Goal: Information Seeking & Learning: Check status

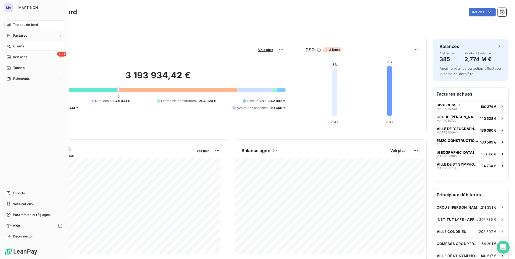
click at [30, 46] on div "Clients" at bounding box center [34, 46] width 60 height 9
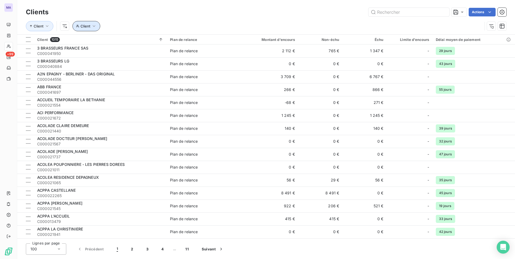
click at [90, 25] on button "Client" at bounding box center [86, 26] width 28 height 10
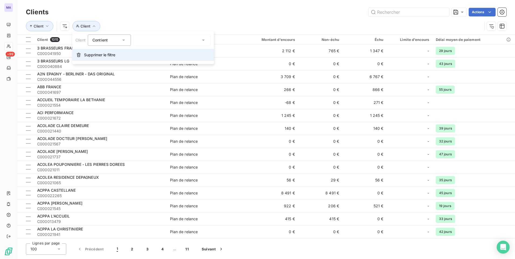
click at [98, 55] on span "Supprimer le filtre" at bounding box center [99, 54] width 31 height 5
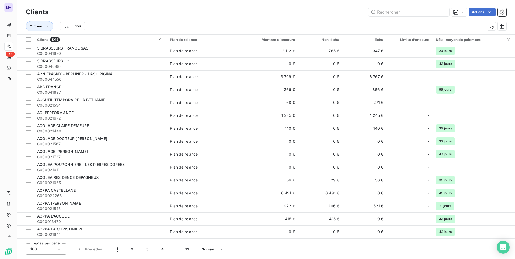
click at [111, 16] on div "Clients Actions" at bounding box center [266, 11] width 480 height 11
drag, startPoint x: 116, startPoint y: 14, endPoint x: 57, endPoint y: 33, distance: 62.6
click at [115, 15] on div "Actions" at bounding box center [280, 12] width 451 height 9
click at [29, 40] on div at bounding box center [28, 39] width 5 height 5
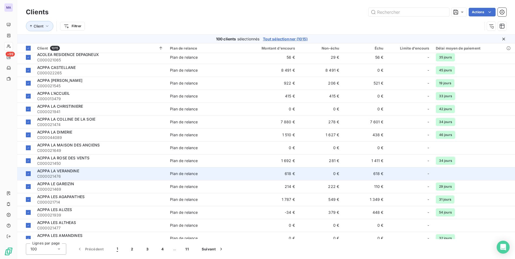
scroll to position [135, 0]
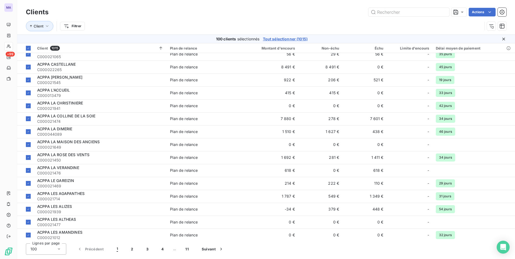
click at [55, 250] on div "100" at bounding box center [46, 248] width 40 height 11
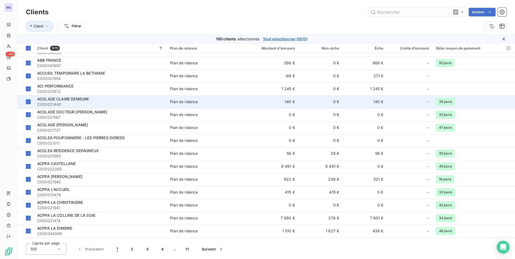
scroll to position [0, 0]
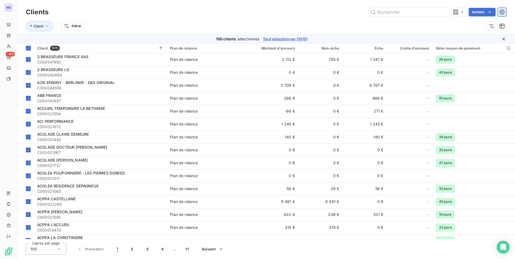
click at [501, 14] on icon "button" at bounding box center [501, 11] width 5 height 5
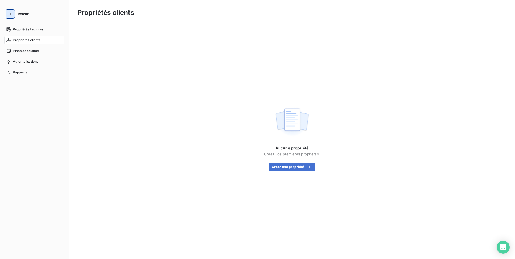
click at [12, 15] on icon "button" at bounding box center [10, 13] width 5 height 5
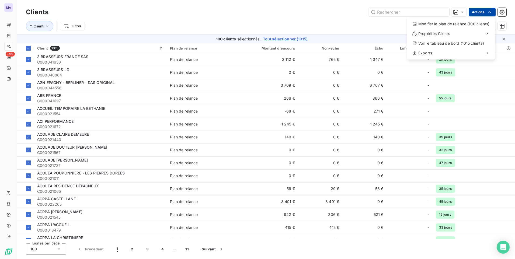
click at [488, 15] on html "MA +99 Clients Actions Modifier le plan de relance (100 clients) Propriétés Cli…" at bounding box center [257, 129] width 515 height 259
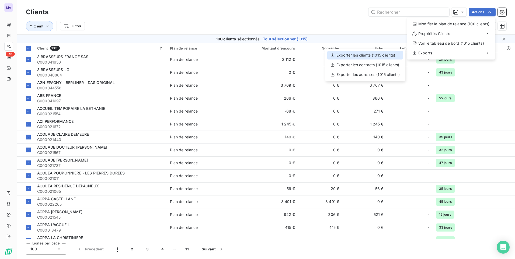
click at [364, 54] on div "Exporter les clients (1015 clients)" at bounding box center [365, 55] width 76 height 9
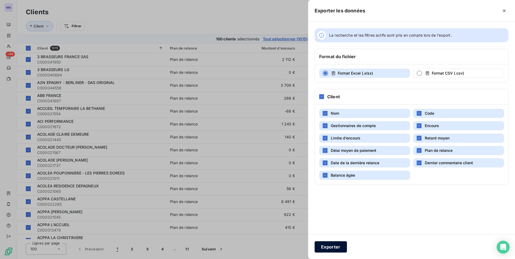
click at [330, 248] on button "Exporter" at bounding box center [330, 246] width 32 height 11
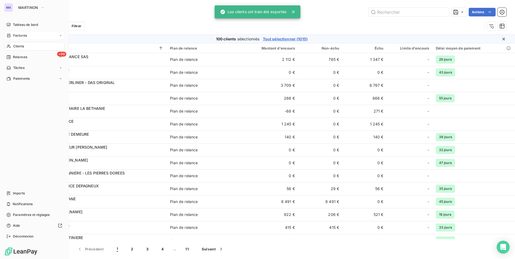
click at [16, 38] on div "Factures" at bounding box center [34, 35] width 60 height 9
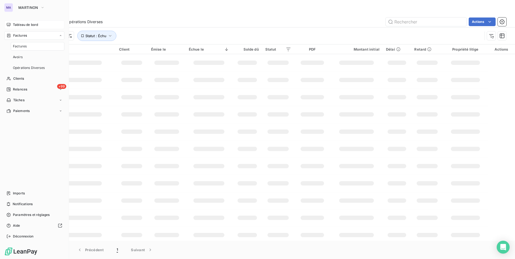
click at [25, 26] on span "Tableau de bord" at bounding box center [25, 24] width 25 height 5
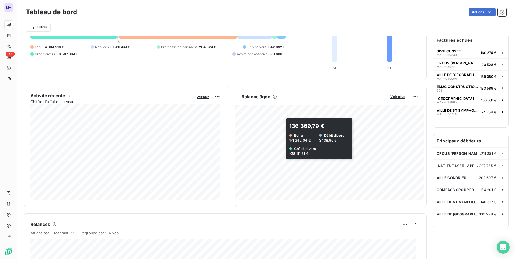
scroll to position [54, 0]
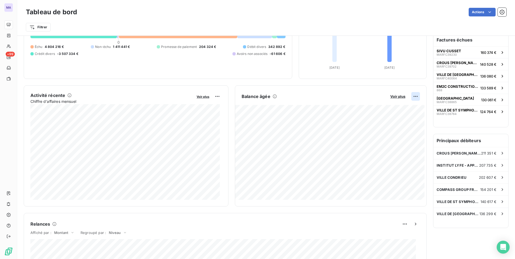
click at [414, 98] on html "MA +99 Tableau de bord Actions Filtrer Encours client Voir plus 3 193 934,42 € …" at bounding box center [257, 129] width 515 height 259
click at [395, 96] on html "MA +99 Tableau de bord Actions Filtrer Encours client Voir plus 3 193 934,42 € …" at bounding box center [257, 129] width 515 height 259
click at [397, 97] on span "Voir plus" at bounding box center [397, 96] width 15 height 4
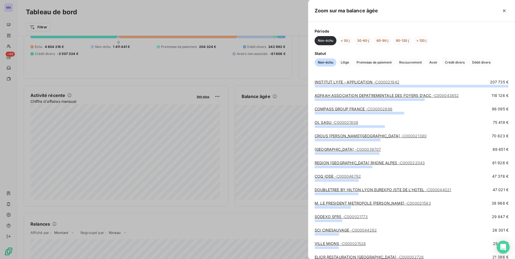
click at [253, 97] on div at bounding box center [257, 129] width 515 height 259
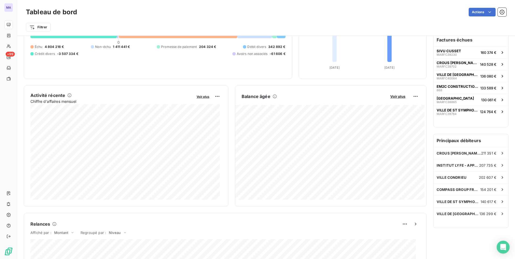
click at [257, 97] on h6 "Balance âgée" at bounding box center [255, 96] width 29 height 6
click at [274, 96] on icon at bounding box center [274, 96] width 4 height 4
click at [409, 98] on html "MA +99 Tableau de bord Actions Filtrer Encours client Voir plus 3 193 934,42 € …" at bounding box center [257, 129] width 515 height 259
click at [392, 96] on html "MA +99 Tableau de bord Actions Filtrer Encours client Voir plus 3 193 934,42 € …" at bounding box center [257, 129] width 515 height 259
click at [390, 96] on span "Voir plus" at bounding box center [397, 96] width 15 height 4
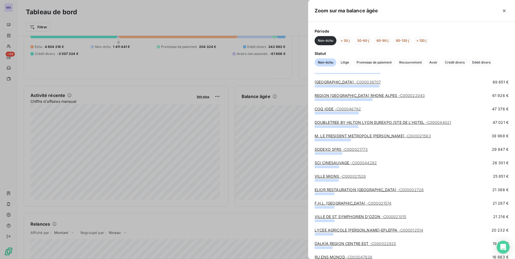
scroll to position [0, 0]
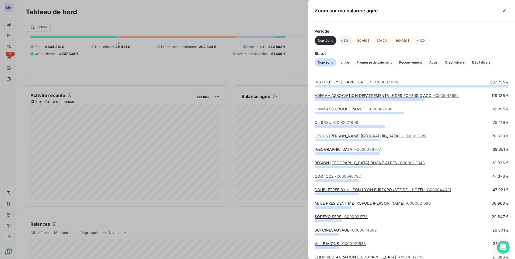
click at [345, 40] on button "< 30 j" at bounding box center [344, 40] width 15 height 9
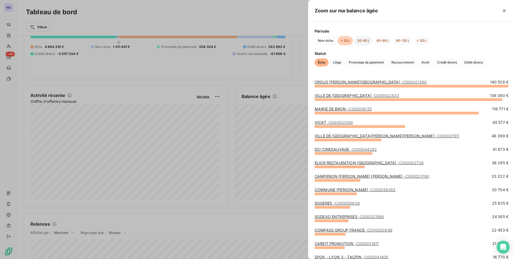
click at [363, 42] on button "30-60 j" at bounding box center [363, 40] width 18 height 9
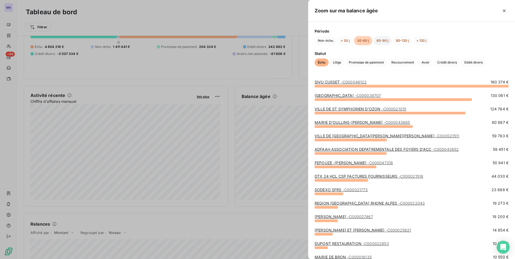
click at [380, 43] on button "60-90 j" at bounding box center [382, 40] width 18 height 9
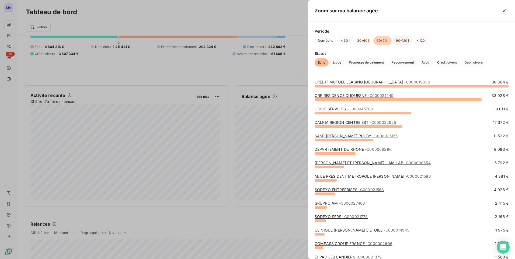
click at [400, 39] on button "90-120 j" at bounding box center [402, 40] width 19 height 9
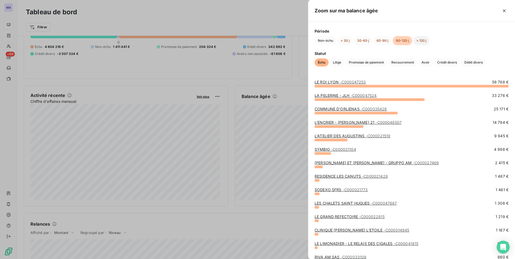
click at [418, 39] on button "> 120 j" at bounding box center [421, 40] width 16 height 9
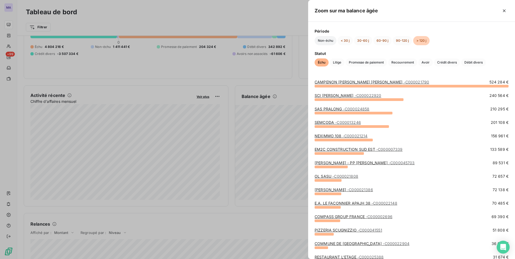
click at [321, 43] on button "Non-échu" at bounding box center [325, 40] width 22 height 9
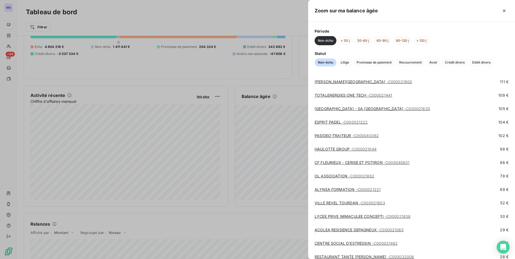
scroll to position [2674, 0]
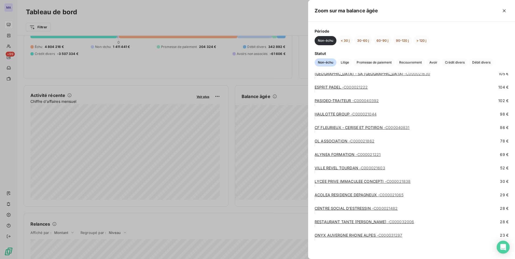
click at [225, 79] on div at bounding box center [257, 129] width 515 height 259
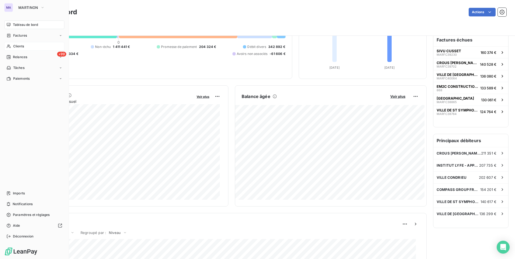
click at [14, 48] on div "Clients" at bounding box center [34, 46] width 60 height 9
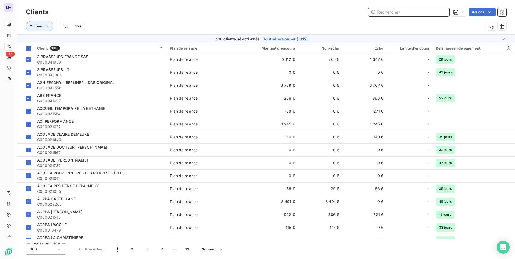
click at [385, 13] on input "text" at bounding box center [408, 12] width 81 height 9
paste input "C000010227"
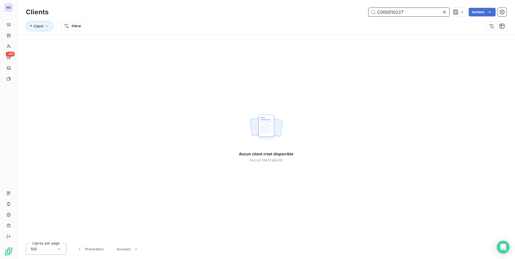
click at [412, 12] on input "C000010227" at bounding box center [408, 12] width 81 height 9
click at [413, 12] on input "C000010227" at bounding box center [408, 12] width 81 height 9
paste input "38425"
click at [415, 15] on input "C000038425" at bounding box center [408, 12] width 81 height 9
click at [415, 14] on input "C000038425" at bounding box center [408, 12] width 81 height 9
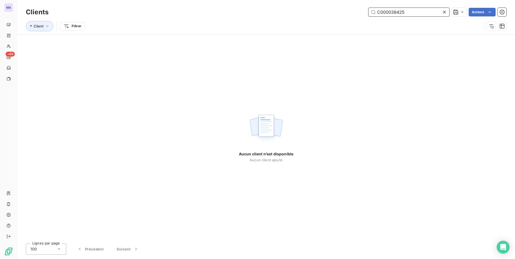
paste input "46958"
click at [428, 10] on input "C000046958" at bounding box center [408, 12] width 81 height 9
paste input "3772"
click at [410, 10] on input "C000043772" at bounding box center [408, 12] width 81 height 9
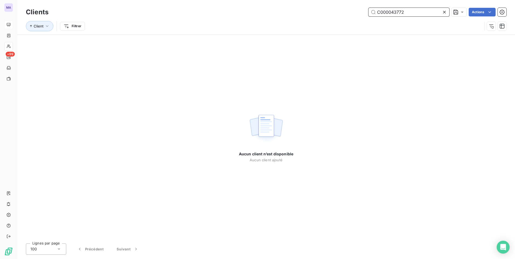
click at [410, 10] on input "C000043772" at bounding box center [408, 12] width 81 height 9
paste input "5528"
click at [423, 13] on input "C000045528" at bounding box center [408, 12] width 81 height 9
click at [423, 12] on input "C000045528" at bounding box center [408, 12] width 81 height 9
paste input "8166"
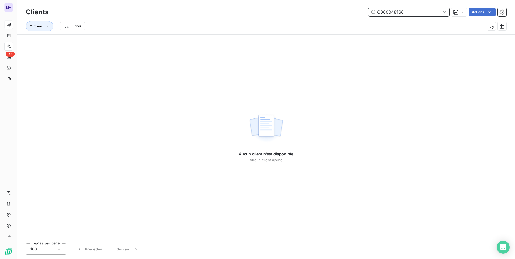
click at [413, 10] on input "C000048166" at bounding box center [408, 12] width 81 height 9
paste input "49"
click at [415, 13] on input "C000048149" at bounding box center [408, 12] width 81 height 9
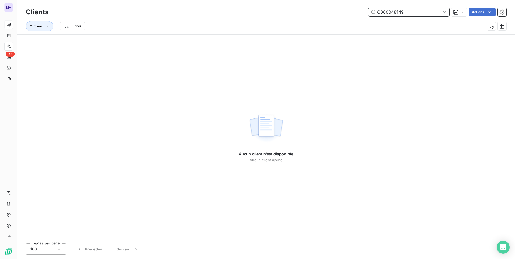
paste input "22362"
click at [422, 11] on input "C000022362" at bounding box center [408, 12] width 81 height 9
paste input "48145"
click at [412, 14] on input "C000048145" at bounding box center [408, 12] width 81 height 9
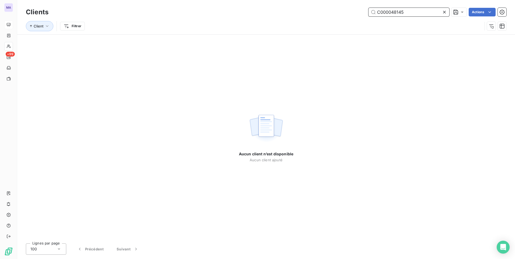
click at [412, 14] on input "C000048145" at bounding box center [408, 12] width 81 height 9
paste input "347"
click at [418, 14] on input "C000048347" at bounding box center [408, 12] width 81 height 9
paste input "176"
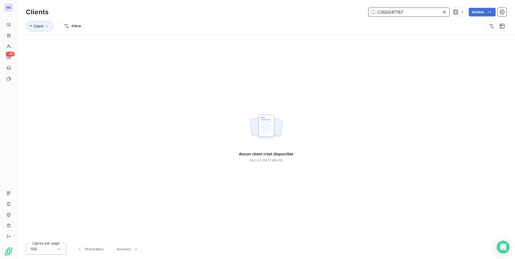
click at [406, 12] on input "C000041767" at bounding box center [408, 12] width 81 height 9
click at [407, 11] on input "C000041767" at bounding box center [408, 12] width 81 height 9
paste input "2038"
click at [412, 12] on input "C000042038" at bounding box center [408, 12] width 81 height 9
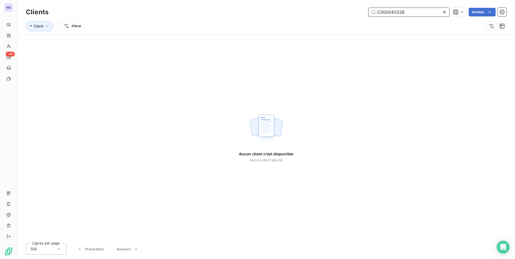
paste input "3064"
click at [413, 9] on input "C000043064" at bounding box center [408, 12] width 81 height 9
paste input "8781"
click at [409, 11] on input "C000048781" at bounding box center [408, 12] width 81 height 9
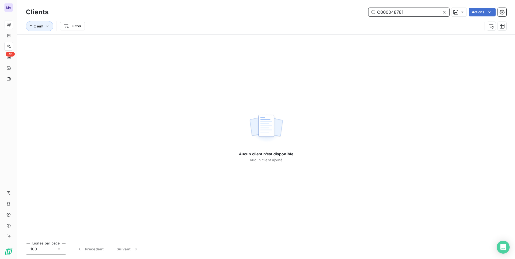
click at [409, 11] on input "C000048781" at bounding box center [408, 12] width 81 height 9
paste input "079"
click at [426, 11] on input "C000048079" at bounding box center [408, 12] width 81 height 9
paste input "0966"
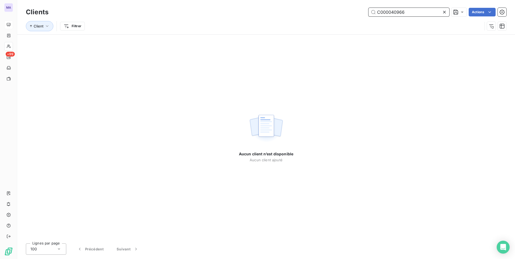
click at [424, 12] on input "C000040966" at bounding box center [408, 12] width 81 height 9
paste input "7635"
click at [414, 14] on input "C000047635" at bounding box center [408, 12] width 81 height 9
click at [415, 12] on input "C000047635" at bounding box center [408, 12] width 81 height 9
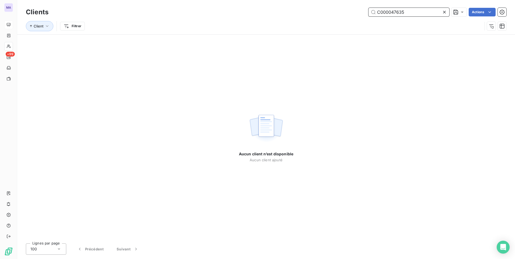
click at [415, 12] on input "C000047635" at bounding box center [408, 12] width 81 height 9
paste input "35616"
click at [404, 11] on input "C000035616" at bounding box center [408, 12] width 81 height 9
paste input "47634"
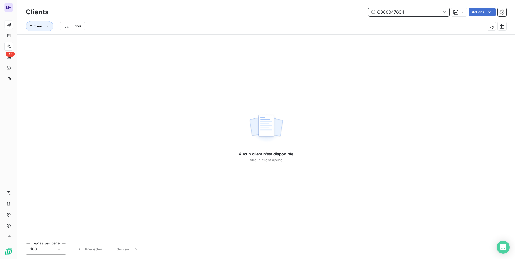
click at [416, 13] on input "C000047634" at bounding box center [408, 12] width 81 height 9
paste input "6093"
click at [424, 11] on input "C000046093" at bounding box center [408, 12] width 81 height 9
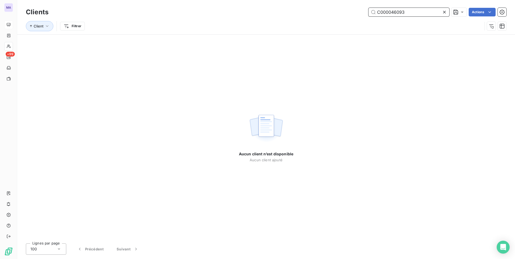
paste input "7950"
click at [409, 8] on input "C000047950" at bounding box center [408, 12] width 81 height 9
paste input "9125"
click at [419, 14] on input "C000049125" at bounding box center [408, 12] width 81 height 9
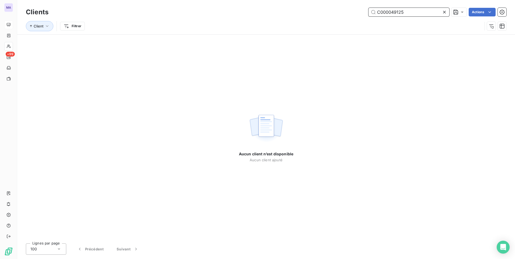
click at [419, 14] on input "C000049125" at bounding box center [408, 12] width 81 height 9
paste input "8023"
click at [409, 14] on input "C000048023" at bounding box center [408, 12] width 81 height 9
paste input "7952"
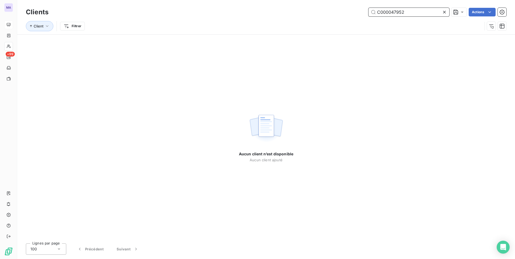
click at [415, 10] on input "C000047952" at bounding box center [408, 12] width 81 height 9
paste input "8483"
click at [408, 15] on input "C000048483" at bounding box center [408, 12] width 81 height 9
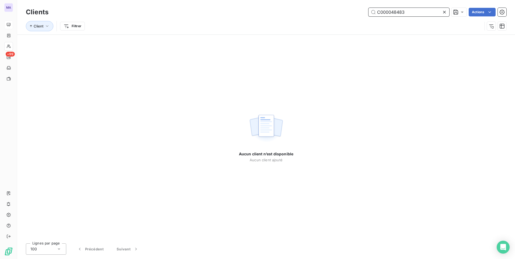
paste input "9316"
click at [418, 10] on input "C000049316" at bounding box center [408, 12] width 81 height 9
paste input "22153"
click at [404, 12] on input "C000022153" at bounding box center [408, 12] width 81 height 9
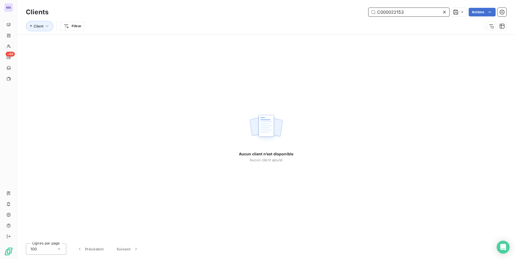
click at [404, 12] on input "C000022153" at bounding box center [408, 12] width 81 height 9
paste input "47636"
click at [430, 10] on input "C000047636" at bounding box center [408, 12] width 81 height 9
paste input "949"
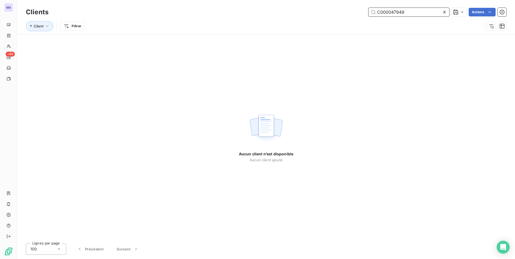
click at [422, 15] on input "C000047949" at bounding box center [408, 12] width 81 height 9
click at [422, 14] on input "C000047949" at bounding box center [408, 12] width 81 height 9
paste input "C000015419"
type input "C000047949C000015419"
click at [442, 14] on icon at bounding box center [444, 11] width 5 height 5
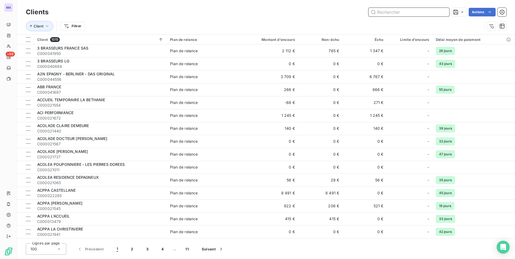
click at [408, 14] on input "text" at bounding box center [408, 12] width 81 height 9
paste input "C000015419"
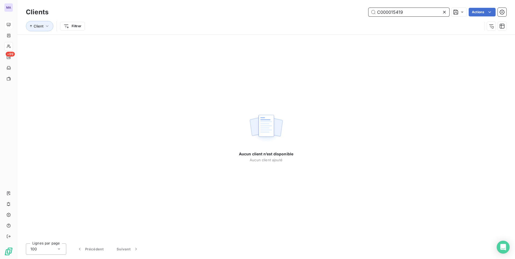
click at [413, 13] on input "C000015419" at bounding box center [408, 12] width 81 height 9
click at [413, 12] on input "C000015419" at bounding box center [408, 12] width 81 height 9
paste input "48572"
click at [419, 15] on input "C000048572" at bounding box center [408, 12] width 81 height 9
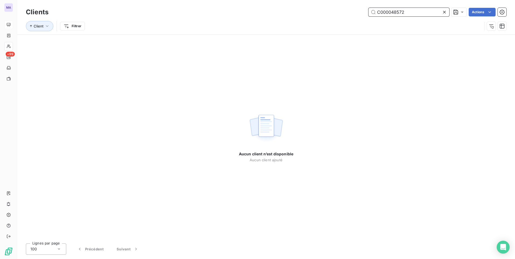
paste input "7953"
click at [425, 15] on input "C000047953" at bounding box center [408, 12] width 81 height 9
click at [425, 14] on input "C000047953" at bounding box center [408, 12] width 81 height 9
paste input "48"
click at [421, 14] on input "C000047948" at bounding box center [408, 12] width 81 height 9
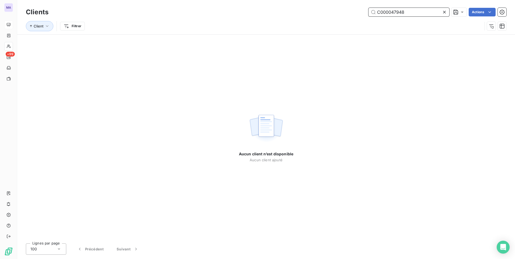
click at [421, 14] on input "C000047948" at bounding box center [408, 12] width 81 height 9
paste input "14496"
click at [419, 14] on input "C000014496" at bounding box center [408, 12] width 81 height 9
paste input "745"
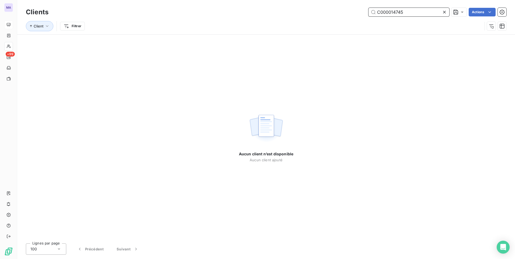
click at [418, 15] on input "C000014745" at bounding box center [408, 12] width 81 height 9
paste input "47943"
click at [427, 11] on input "C000047943" at bounding box center [408, 12] width 81 height 9
click at [427, 10] on input "C000047943" at bounding box center [408, 12] width 81 height 9
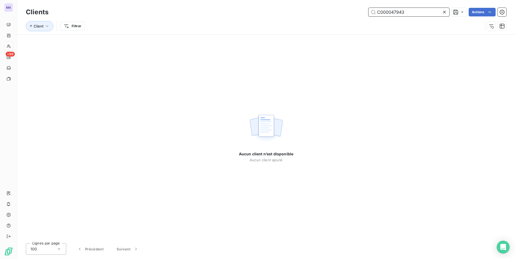
paste input "303"
click at [425, 12] on input "C000030343" at bounding box center [408, 12] width 81 height 9
click at [424, 12] on input "C000030343" at bounding box center [408, 12] width 81 height 9
paste input "49394"
click at [413, 12] on input "C000049394" at bounding box center [408, 12] width 81 height 9
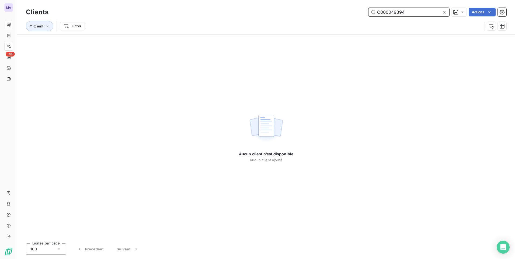
click at [413, 12] on input "C000049394" at bounding box center [408, 12] width 81 height 9
paste input "779"
type input "C000049779"
click at [334, 20] on div "Client Filtrer" at bounding box center [266, 26] width 480 height 17
click at [90, 100] on div "Aucun client n’est disponible Aucun client ajouté" at bounding box center [266, 137] width 498 height 204
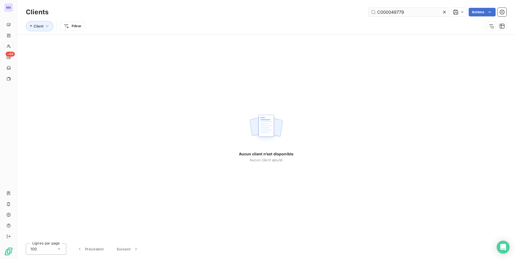
click at [442, 15] on icon at bounding box center [444, 11] width 5 height 5
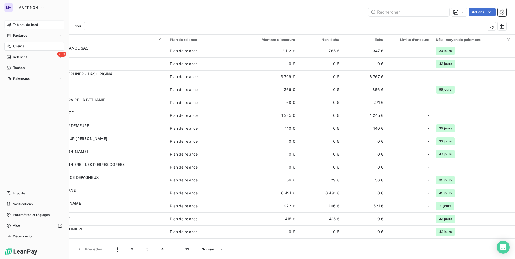
click at [9, 12] on div "MA MARTINON Tableau de bord Factures Clients +99 Relances Tâches Paiements Impo…" at bounding box center [34, 129] width 69 height 259
click at [29, 5] on button "MARTINON" at bounding box center [31, 7] width 33 height 9
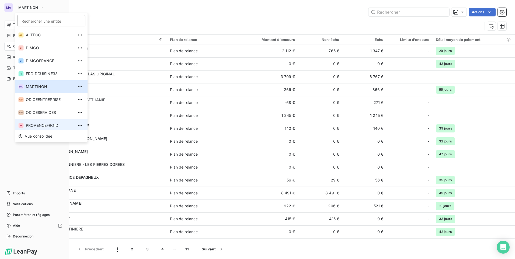
click at [40, 128] on li "PR PROVENCEFROID" at bounding box center [51, 125] width 72 height 13
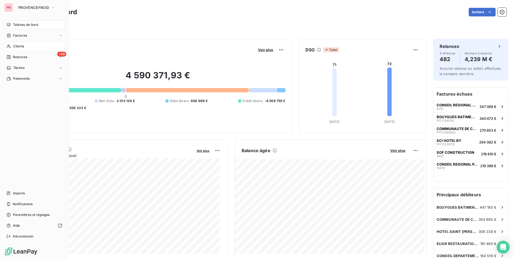
click at [17, 47] on span "Clients" at bounding box center [18, 46] width 11 height 5
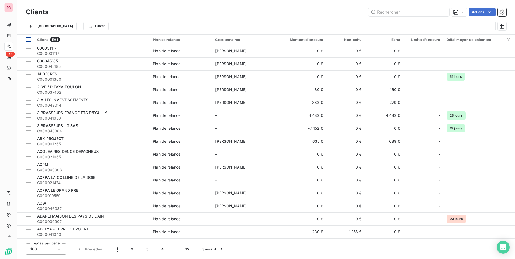
click at [30, 41] on div at bounding box center [28, 39] width 5 height 5
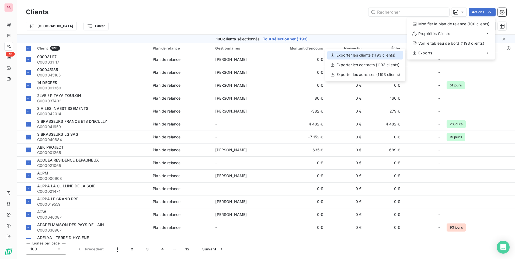
click at [388, 56] on div "Exporter les clients (1193 clients)" at bounding box center [365, 55] width 76 height 9
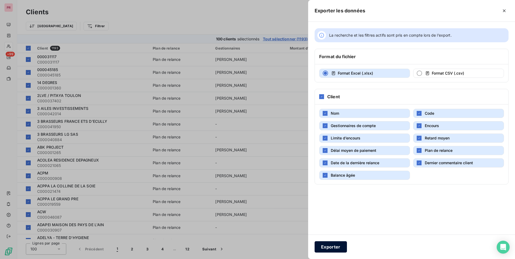
click at [334, 247] on button "Exporter" at bounding box center [330, 246] width 32 height 11
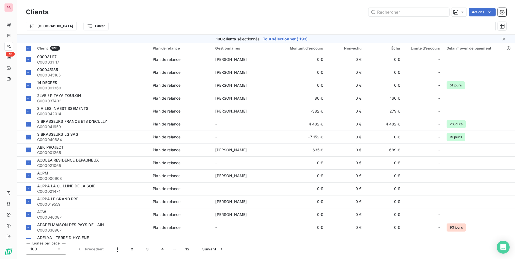
click at [119, 20] on div "Trier Filtrer" at bounding box center [266, 26] width 480 height 17
click at [382, 15] on input "text" at bounding box center [408, 12] width 81 height 9
paste input "C000003921"
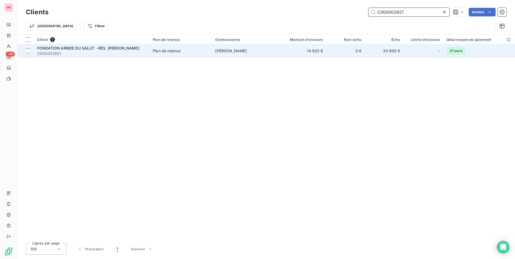
type input "C000003921"
click at [80, 49] on span "FONDATION ARMEE DU SALUT - RES. [PERSON_NAME]" at bounding box center [88, 48] width 102 height 5
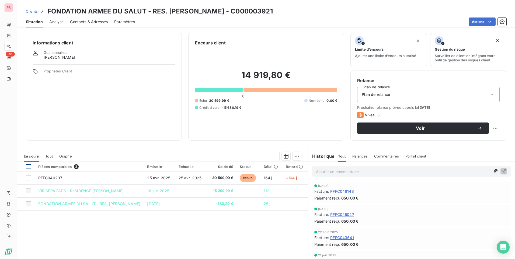
click at [29, 167] on div at bounding box center [28, 166] width 5 height 5
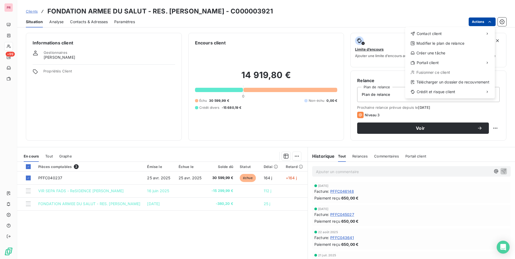
click at [475, 22] on html "PR +99 Clients FONDATION ARMEE DU SALUT - RES. [PERSON_NAME] - C000003921 Situa…" at bounding box center [257, 129] width 515 height 259
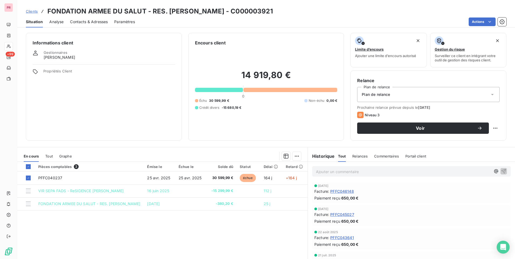
click at [456, 168] on html "PR +99 Clients FONDATION ARMEE DU SALUT - RES. [PERSON_NAME] - C000003921 Situa…" at bounding box center [257, 129] width 515 height 259
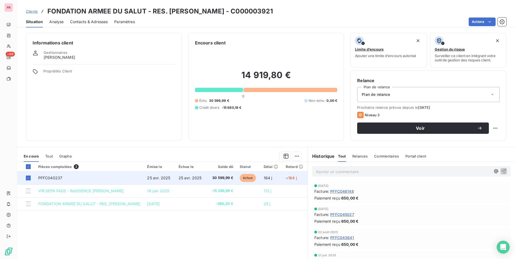
click at [180, 179] on span "25 avr. 2025" at bounding box center [189, 178] width 23 height 5
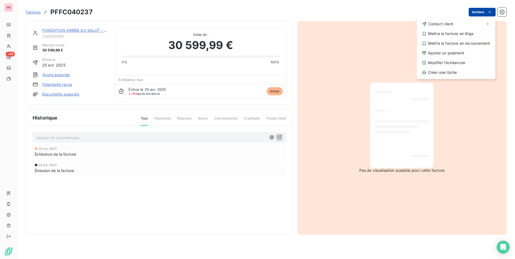
click at [480, 10] on html "PR +99 Factures PFFC040237 Actions Contact client Mettre la facture en litige M…" at bounding box center [257, 129] width 515 height 259
click at [248, 204] on html "PR +99 Factures PFFC040237 Actions Contact client Mettre la facture en litige M…" at bounding box center [257, 129] width 515 height 259
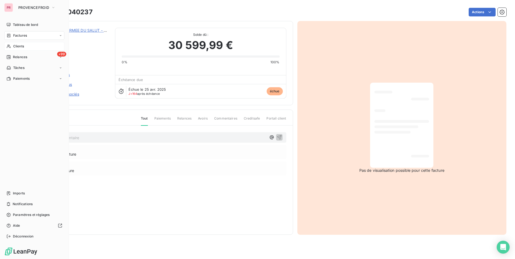
click at [24, 37] on span "Factures" at bounding box center [20, 35] width 14 height 5
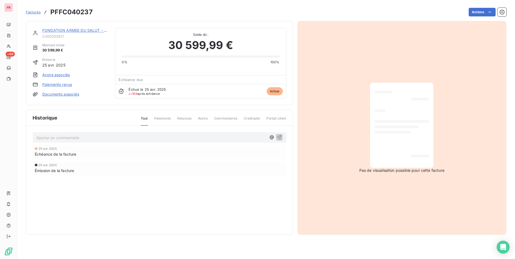
click at [225, 213] on div "Historique Tout Paiements Relances Avoirs Commentaires Creditsafe Portail clien…" at bounding box center [159, 172] width 267 height 125
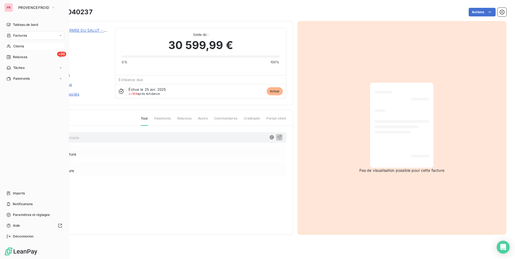
click at [14, 36] on span "Factures" at bounding box center [20, 35] width 14 height 5
click at [22, 46] on span "Factures" at bounding box center [20, 46] width 14 height 5
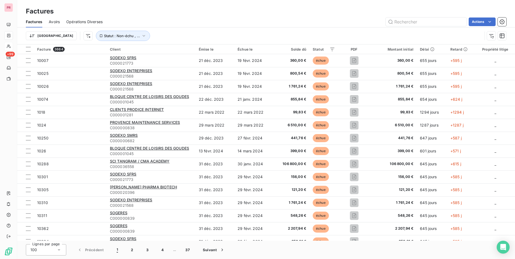
click at [210, 17] on div "Factures Avoirs Opérations Diverses Actions" at bounding box center [266, 21] width 498 height 11
click at [302, 15] on div "Factures" at bounding box center [266, 11] width 498 height 10
click at [408, 20] on input "text" at bounding box center [426, 21] width 81 height 9
paste input "C000048248"
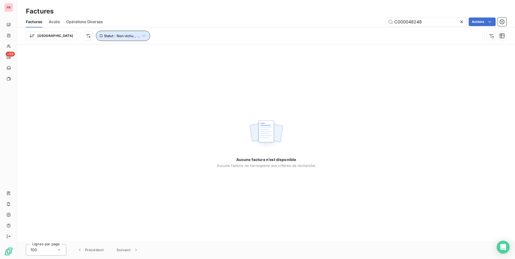
drag, startPoint x: 110, startPoint y: 34, endPoint x: 113, endPoint y: 32, distance: 3.4
click at [111, 34] on span "Statut : Non-échu , ..." at bounding box center [122, 36] width 36 height 4
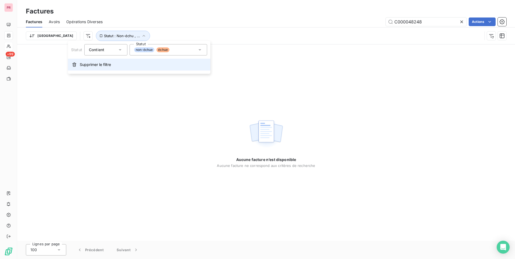
click at [99, 65] on span "Supprimer le filtre" at bounding box center [95, 64] width 31 height 5
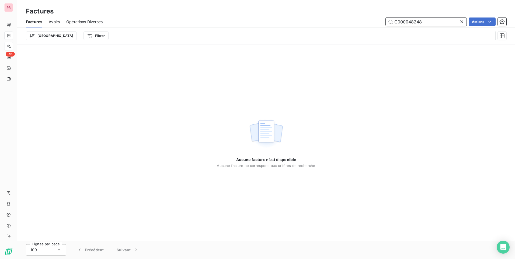
click at [433, 23] on input "C000048248" at bounding box center [426, 21] width 81 height 9
click at [433, 22] on input "C000048248" at bounding box center [426, 21] width 81 height 9
paste input "7549"
click at [426, 22] on input "C000047549" at bounding box center [426, 21] width 81 height 9
click at [426, 21] on input "C000047549" at bounding box center [426, 21] width 81 height 9
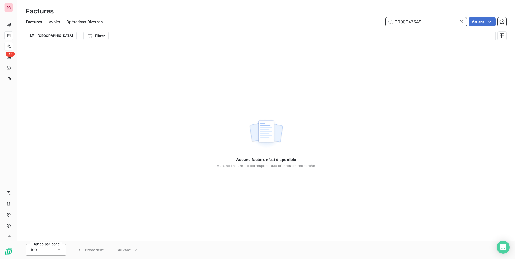
click at [428, 19] on input "C000047549" at bounding box center [426, 21] width 81 height 9
click at [428, 22] on input "C000047549" at bounding box center [426, 21] width 81 height 9
drag, startPoint x: 429, startPoint y: 22, endPoint x: 445, endPoint y: 27, distance: 17.0
click at [432, 23] on input "C000047549" at bounding box center [426, 21] width 81 height 9
paste input "817"
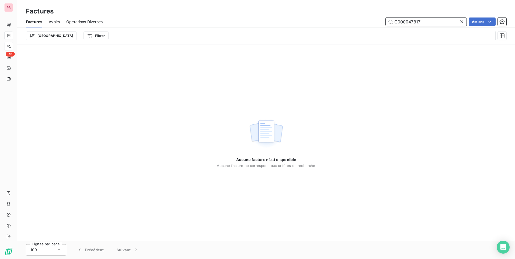
click at [430, 24] on input "C000047817" at bounding box center [426, 21] width 81 height 9
click at [431, 24] on input "C000047817" at bounding box center [426, 21] width 81 height 9
paste input "31774"
click at [425, 20] on input "C000031774" at bounding box center [426, 21] width 81 height 9
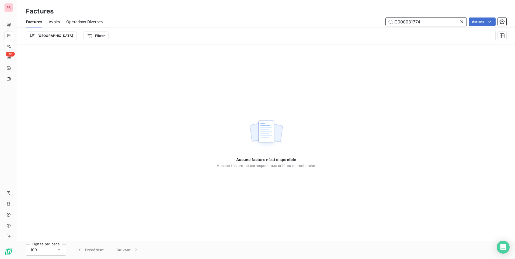
paste input "44445"
click at [419, 24] on input "C000044445" at bounding box center [426, 21] width 81 height 9
drag, startPoint x: 420, startPoint y: 23, endPoint x: 425, endPoint y: 20, distance: 5.7
click at [422, 22] on input "C000044445" at bounding box center [426, 21] width 81 height 9
paste input "1717"
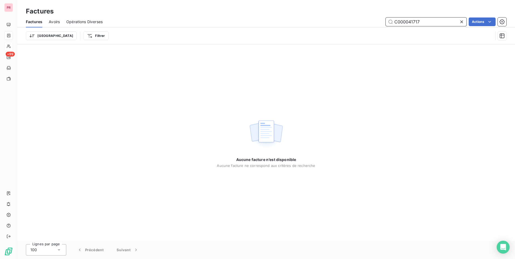
click at [426, 21] on input "C000041717" at bounding box center [426, 21] width 81 height 9
paste input "27593"
click at [434, 24] on input "C000027593" at bounding box center [426, 21] width 81 height 9
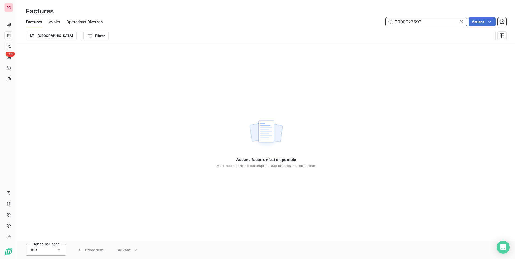
paste input "48556"
click at [440, 20] on input "C000048556" at bounding box center [426, 21] width 81 height 9
click at [440, 19] on input "C000048556" at bounding box center [426, 21] width 81 height 9
paste input "C000047549"
type input "C000048556C000047549"
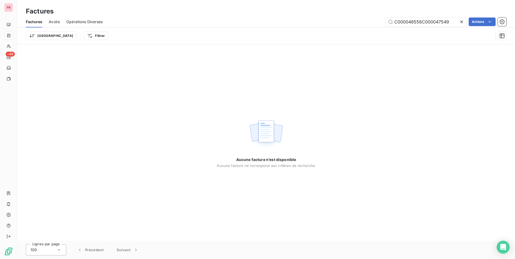
click at [460, 22] on icon at bounding box center [461, 21] width 5 height 5
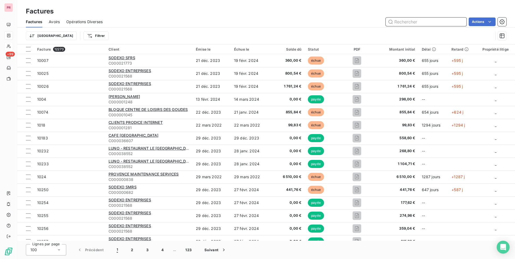
click at [412, 23] on input "text" at bounding box center [426, 21] width 81 height 9
paste input "C000047549"
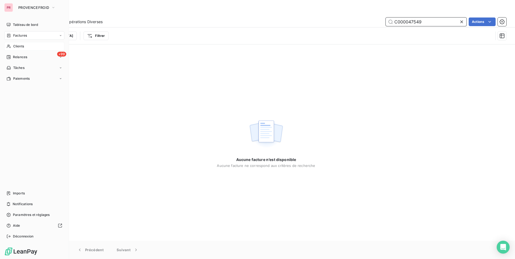
type input "C000047549"
click at [15, 47] on span "Clients" at bounding box center [18, 46] width 11 height 5
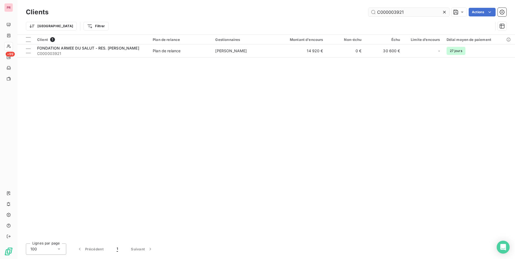
click at [422, 9] on input "C000003921" at bounding box center [408, 12] width 81 height 9
click at [444, 12] on icon at bounding box center [444, 11] width 5 height 5
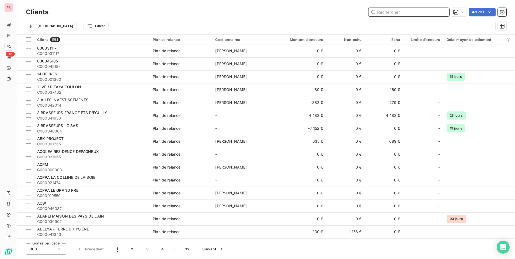
click at [388, 15] on input "text" at bounding box center [408, 12] width 81 height 9
paste input "C000047549"
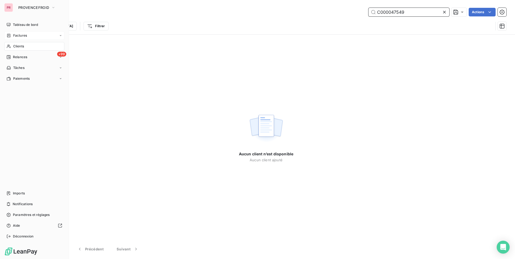
type input "C000047549"
click at [17, 36] on span "Factures" at bounding box center [20, 35] width 14 height 5
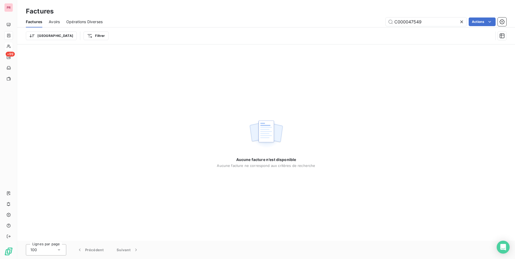
drag, startPoint x: 462, startPoint y: 22, endPoint x: 176, endPoint y: 40, distance: 286.5
click at [461, 22] on icon at bounding box center [461, 21] width 5 height 5
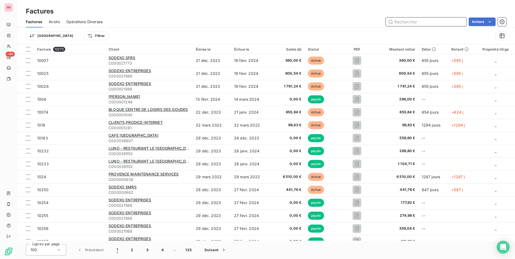
click at [428, 23] on input "text" at bounding box center [426, 21] width 81 height 9
paste input "C000043727"
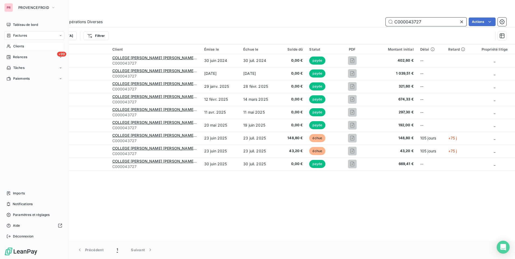
type input "C000043727"
click at [16, 45] on span "Clients" at bounding box center [18, 46] width 11 height 5
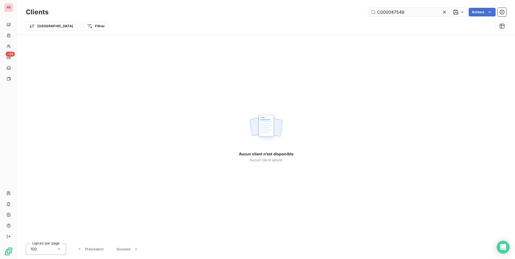
click at [421, 13] on input "C000047549" at bounding box center [408, 12] width 81 height 9
click at [409, 15] on input "C000047549" at bounding box center [408, 12] width 81 height 9
click at [409, 14] on input "C000047549" at bounding box center [408, 12] width 81 height 9
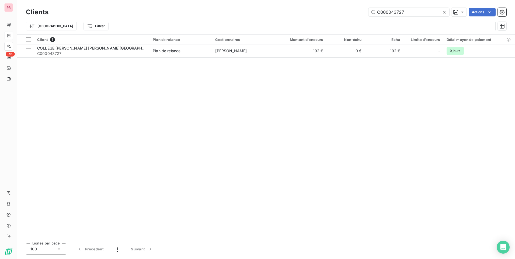
type input "C000043727"
click at [444, 12] on icon at bounding box center [444, 11] width 5 height 5
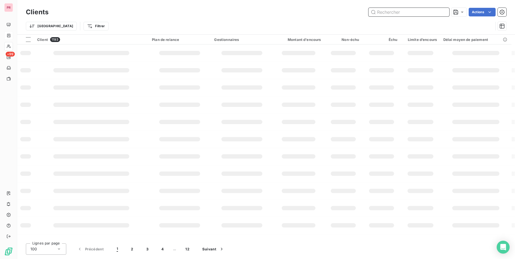
click at [395, 13] on input "text" at bounding box center [408, 12] width 81 height 9
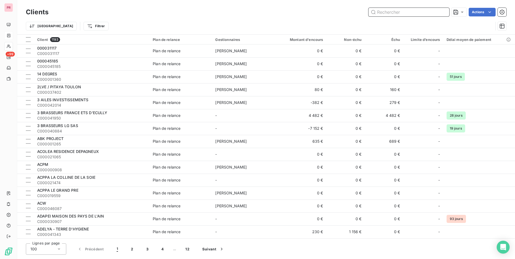
paste input "C000049057"
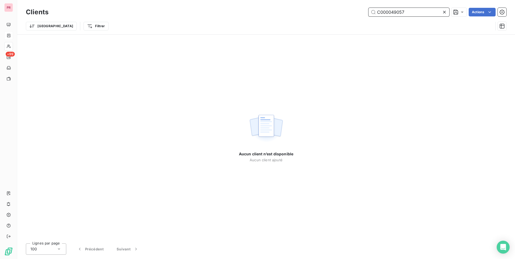
type input "C000049057"
drag, startPoint x: 445, startPoint y: 11, endPoint x: 422, endPoint y: 16, distance: 23.3
click at [445, 12] on icon at bounding box center [444, 11] width 5 height 5
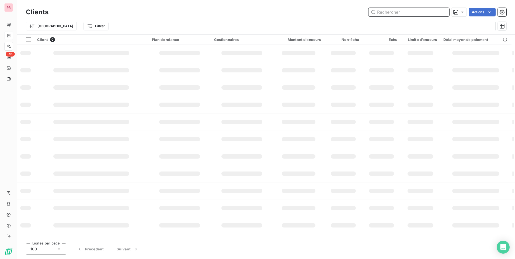
click at [410, 15] on input "text" at bounding box center [408, 12] width 81 height 9
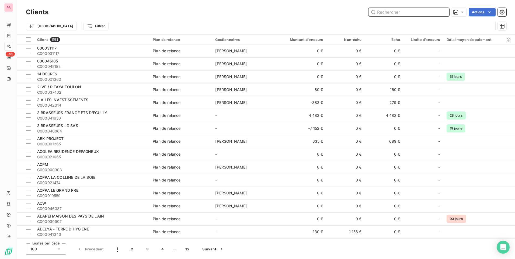
paste input "C000037734"
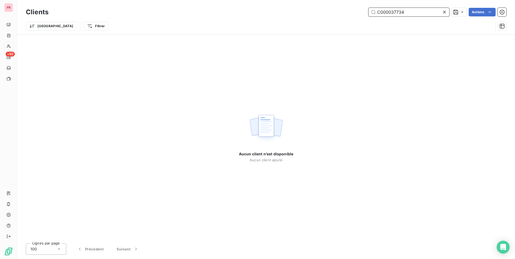
type input "C000037734"
click at [442, 12] on icon at bounding box center [444, 11] width 5 height 5
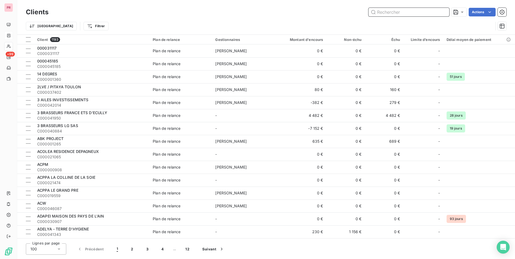
click at [384, 11] on input "text" at bounding box center [408, 12] width 81 height 9
paste input "C000049103"
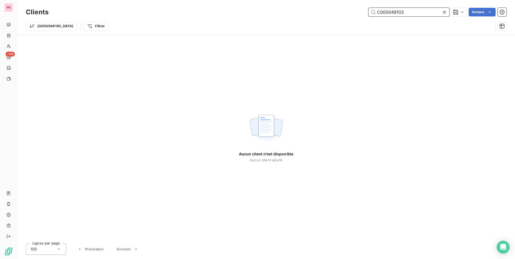
type input "C000049103"
click at [444, 12] on icon at bounding box center [444, 12] width 3 height 3
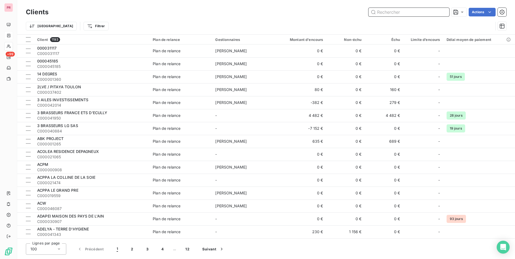
click at [410, 14] on input "text" at bounding box center [408, 12] width 81 height 9
paste input "C000046284"
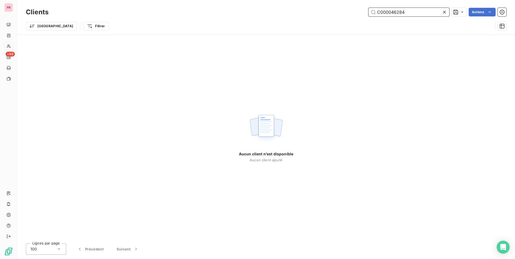
type input "C000046284"
click at [445, 12] on icon at bounding box center [444, 11] width 5 height 5
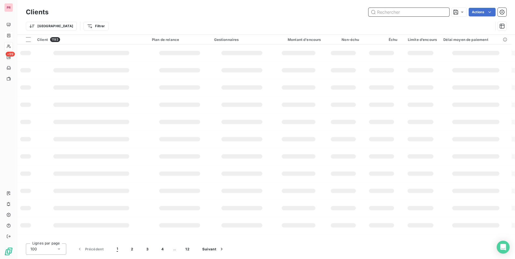
click at [405, 14] on input "text" at bounding box center [408, 12] width 81 height 9
paste input "C000012297"
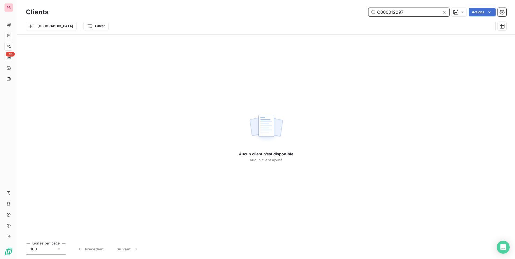
type input "C000012297"
click at [444, 12] on icon at bounding box center [444, 12] width 3 height 3
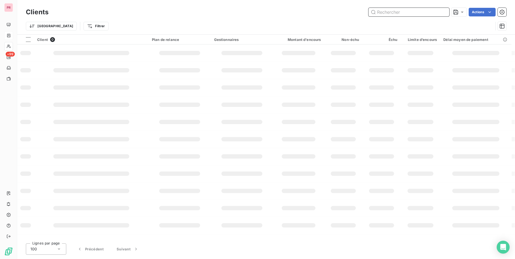
click at [410, 12] on input "text" at bounding box center [408, 12] width 81 height 9
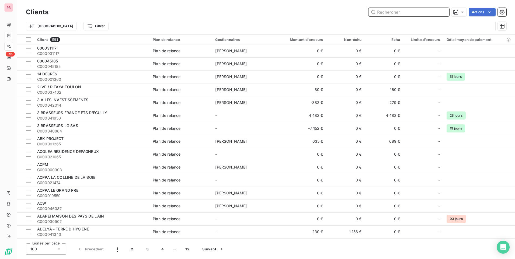
paste input "C000046063"
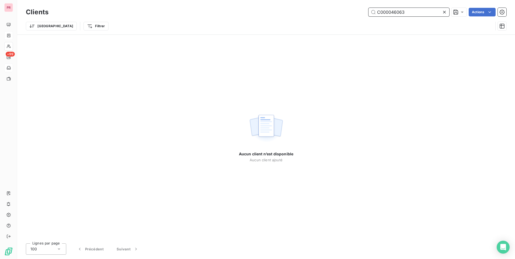
type input "C000046063"
drag, startPoint x: 443, startPoint y: 13, endPoint x: 437, endPoint y: 15, distance: 7.0
click at [442, 13] on icon at bounding box center [444, 11] width 5 height 5
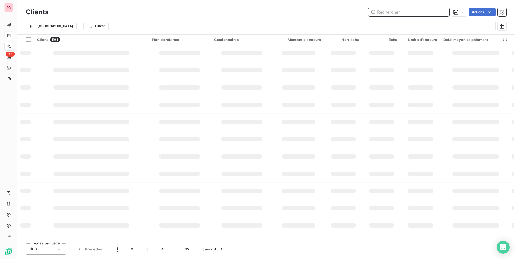
click at [411, 15] on input "text" at bounding box center [408, 12] width 81 height 9
paste input "C000046558"
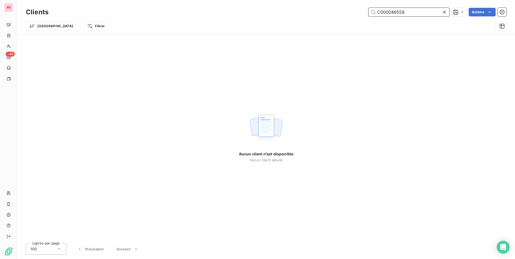
type input "C000046558"
click at [443, 12] on icon at bounding box center [444, 11] width 5 height 5
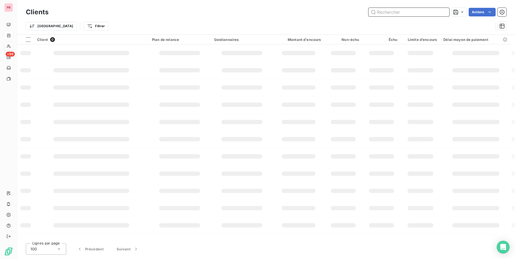
click at [415, 13] on input "text" at bounding box center [408, 12] width 81 height 9
paste input "C000049209"
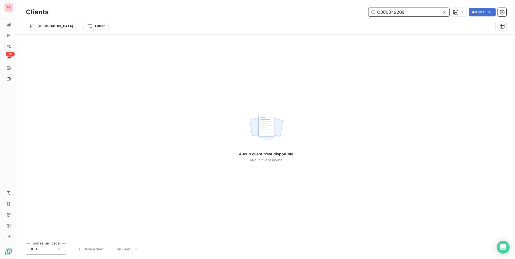
type input "C000049209"
click at [442, 13] on icon at bounding box center [444, 11] width 5 height 5
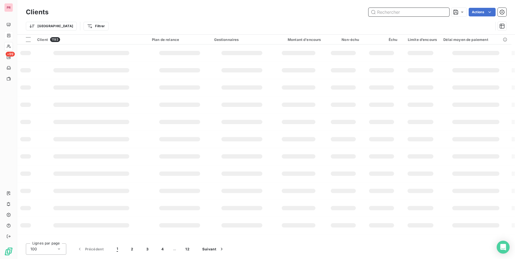
click at [418, 11] on input "text" at bounding box center [408, 12] width 81 height 9
paste input "C000047784"
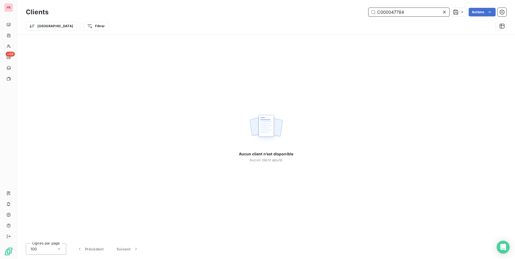
type input "C000047784"
drag, startPoint x: 444, startPoint y: 13, endPoint x: 432, endPoint y: 15, distance: 12.3
click at [440, 15] on div "C000047784" at bounding box center [408, 12] width 81 height 9
click at [413, 13] on input "C000047784" at bounding box center [408, 12] width 81 height 9
drag, startPoint x: 443, startPoint y: 11, endPoint x: 436, endPoint y: 10, distance: 6.7
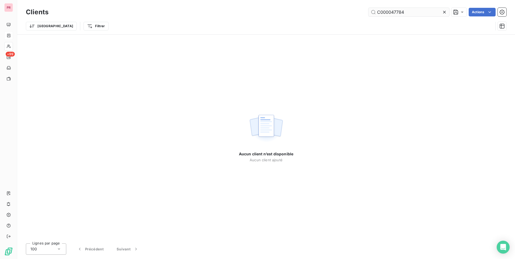
click at [442, 11] on icon at bounding box center [444, 11] width 5 height 5
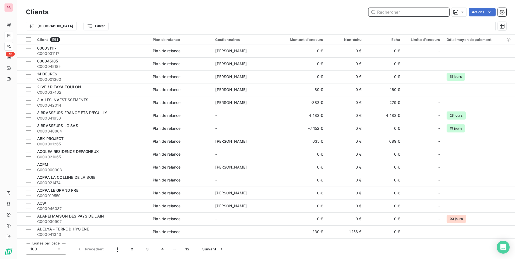
click at [412, 14] on input "text" at bounding box center [408, 12] width 81 height 9
paste input "C000038693"
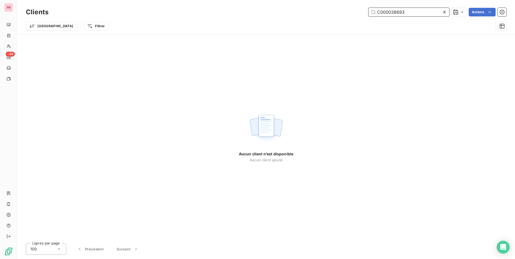
type input "C000038693"
click at [443, 12] on icon at bounding box center [444, 11] width 5 height 5
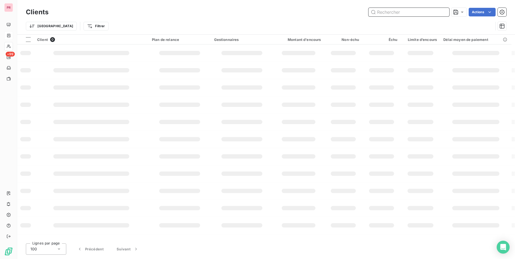
click at [417, 12] on input "text" at bounding box center [408, 12] width 81 height 9
paste input "C000032954"
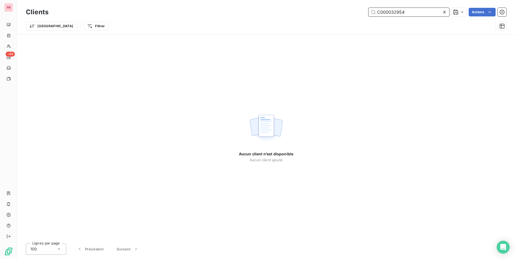
type input "C000032954"
drag, startPoint x: 443, startPoint y: 11, endPoint x: 440, endPoint y: 10, distance: 2.7
click at [443, 11] on icon at bounding box center [444, 11] width 5 height 5
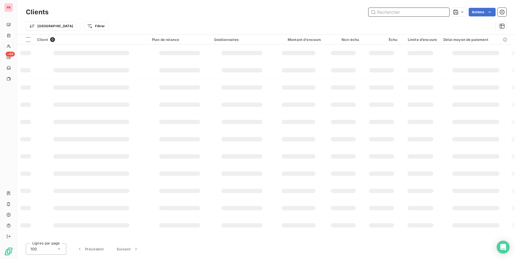
click at [424, 10] on input "text" at bounding box center [408, 12] width 81 height 9
paste input "C000019611"
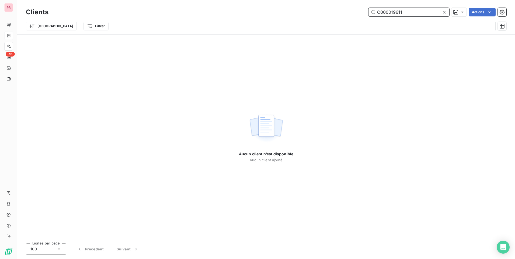
type input "C000019611"
click at [445, 12] on icon at bounding box center [444, 11] width 5 height 5
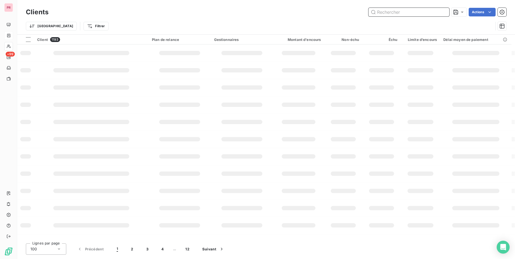
click at [398, 13] on input "text" at bounding box center [408, 12] width 81 height 9
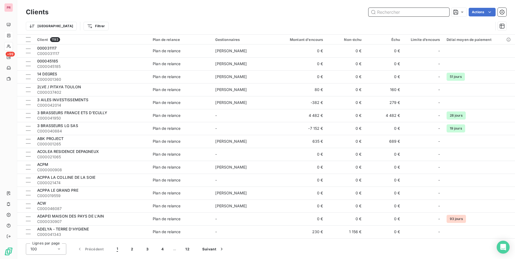
paste input "C000047793"
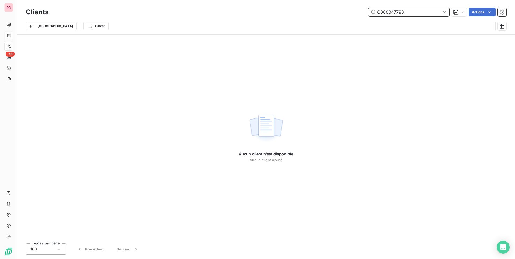
type input "C000047793"
click at [444, 11] on icon at bounding box center [444, 12] width 3 height 3
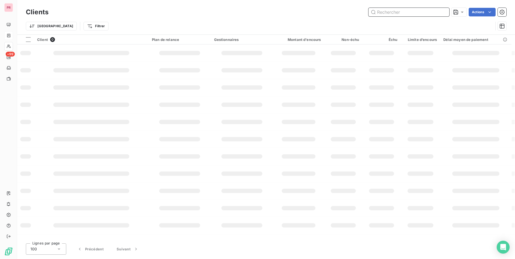
click at [404, 12] on input "text" at bounding box center [408, 12] width 81 height 9
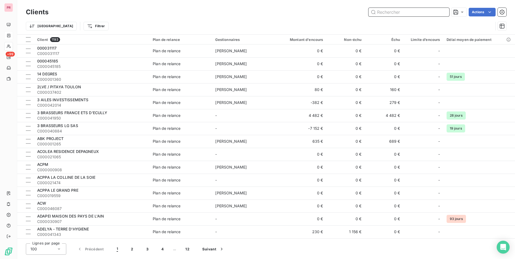
paste input "C000049935"
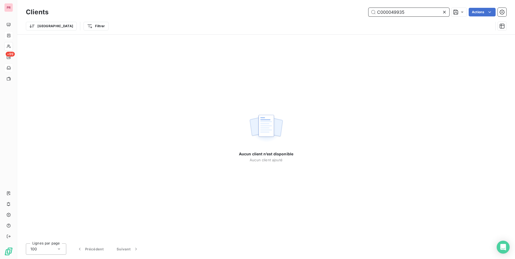
type input "C000049935"
drag, startPoint x: 445, startPoint y: 12, endPoint x: 433, endPoint y: 15, distance: 12.2
click at [444, 12] on icon at bounding box center [444, 11] width 5 height 5
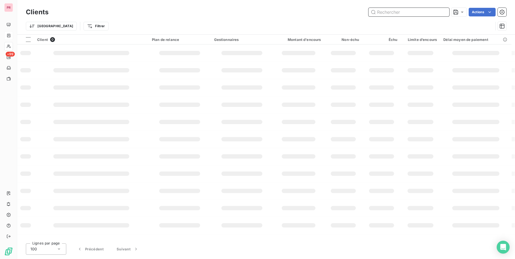
click at [417, 12] on input "text" at bounding box center [408, 12] width 81 height 9
paste input "C000048254"
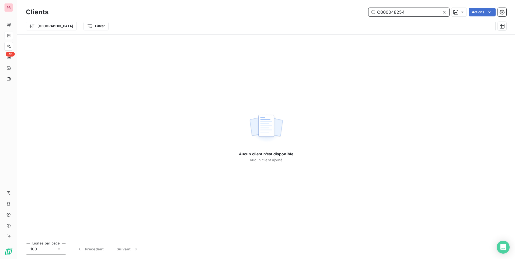
type input "C000048254"
click at [445, 12] on div at bounding box center [446, 12] width 8 height 9
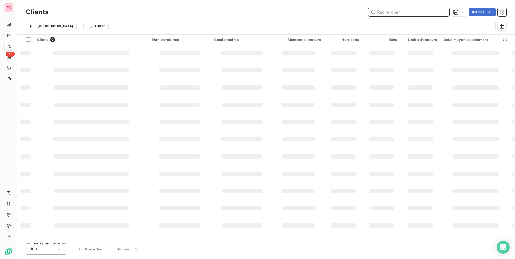
click at [423, 11] on input "text" at bounding box center [408, 12] width 81 height 9
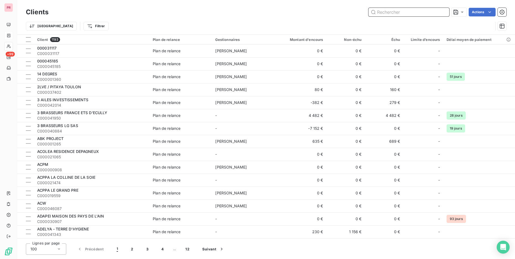
paste input "C000001124"
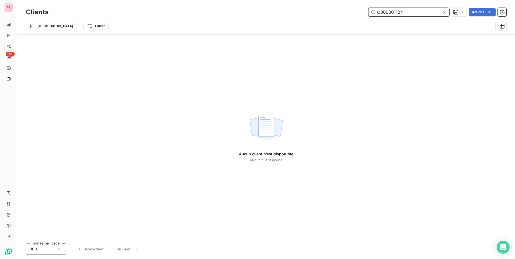
type input "C000001124"
click at [444, 12] on icon at bounding box center [444, 11] width 5 height 5
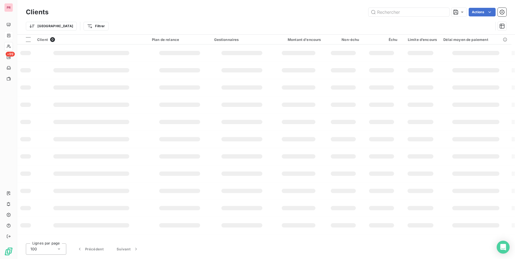
drag, startPoint x: 404, startPoint y: 17, endPoint x: 402, endPoint y: 14, distance: 3.7
click at [403, 17] on div "Clients Actions" at bounding box center [266, 11] width 480 height 11
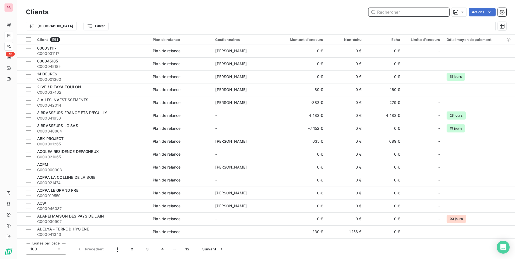
click at [402, 13] on input "text" at bounding box center [408, 12] width 81 height 9
paste input "C000047211"
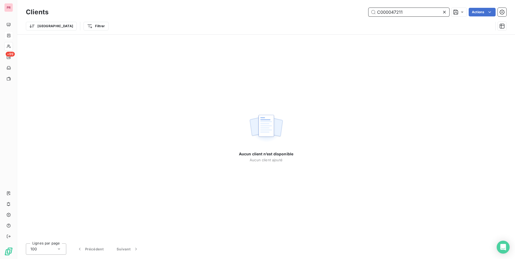
type input "C000047211"
click at [444, 13] on icon at bounding box center [444, 11] width 5 height 5
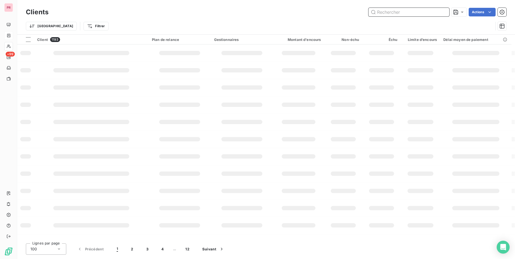
click at [428, 11] on input "text" at bounding box center [408, 12] width 81 height 9
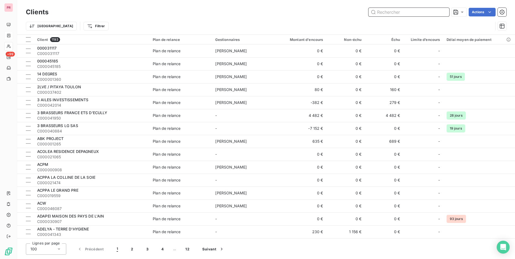
paste input "C000049413"
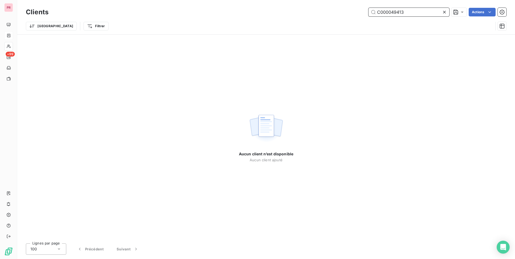
type input "C000049413"
click at [443, 12] on icon at bounding box center [444, 12] width 3 height 3
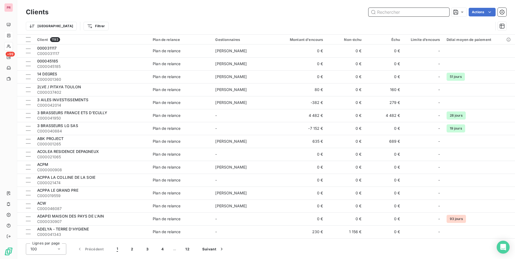
click at [405, 13] on input "text" at bounding box center [408, 12] width 81 height 9
paste input "C000049664"
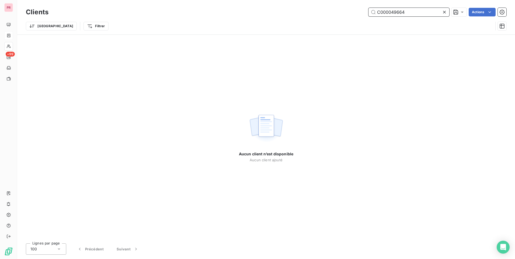
type input "C000049664"
click at [444, 13] on icon at bounding box center [444, 11] width 5 height 5
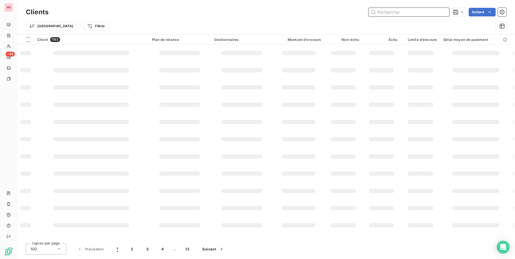
click at [411, 13] on input "text" at bounding box center [408, 12] width 81 height 9
paste input "C000049752"
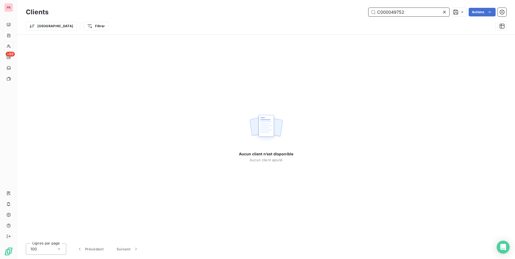
type input "C000049752"
drag, startPoint x: 445, startPoint y: 12, endPoint x: 425, endPoint y: 13, distance: 19.7
click at [445, 12] on icon at bounding box center [444, 11] width 5 height 5
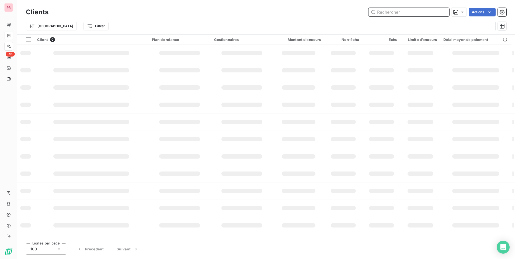
click at [410, 12] on input "text" at bounding box center [408, 12] width 81 height 9
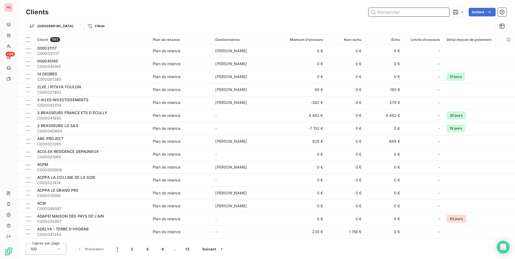
paste input "C000050191"
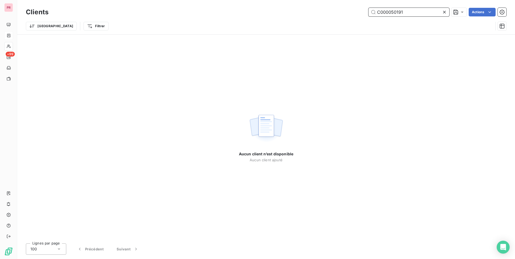
type input "C000050191"
click at [444, 11] on icon at bounding box center [444, 11] width 5 height 5
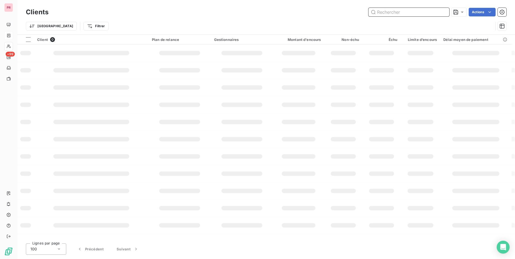
click at [411, 9] on input "text" at bounding box center [408, 12] width 81 height 9
paste input "C000019692"
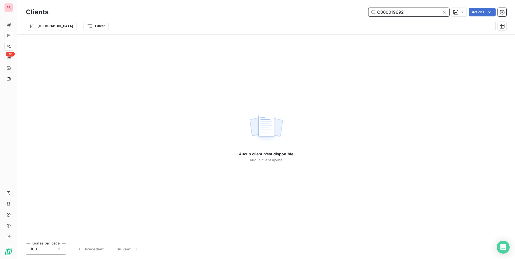
type input "C000019692"
click at [445, 12] on icon at bounding box center [444, 11] width 5 height 5
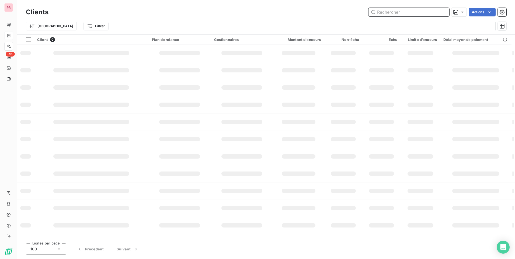
click at [416, 15] on input "text" at bounding box center [408, 12] width 81 height 9
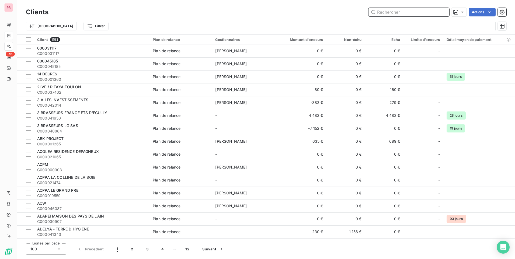
paste input "C000041955"
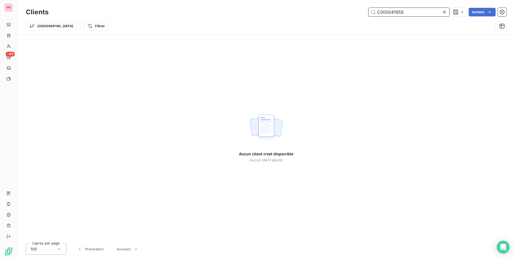
type input "C000041955"
click at [443, 11] on icon at bounding box center [444, 11] width 5 height 5
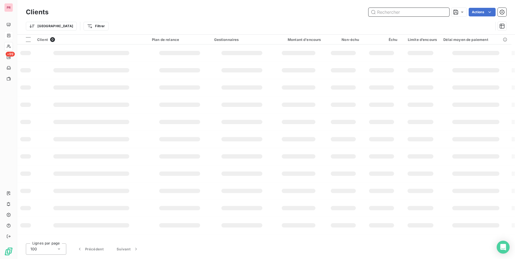
click at [410, 11] on input "text" at bounding box center [408, 12] width 81 height 9
paste input "C000048263"
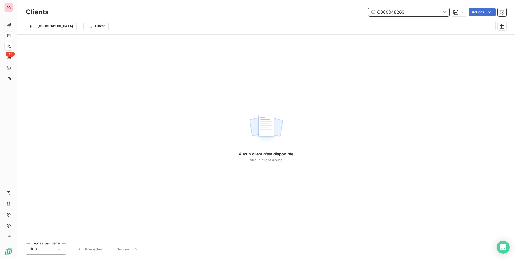
type input "C000048263"
drag, startPoint x: 444, startPoint y: 10, endPoint x: 436, endPoint y: 13, distance: 8.6
click at [444, 11] on icon at bounding box center [444, 11] width 5 height 5
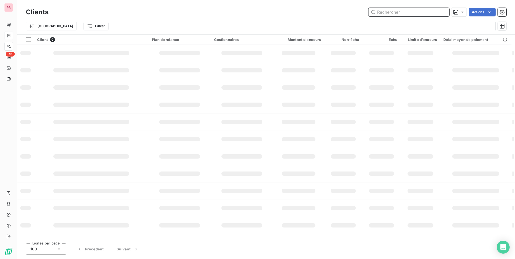
paste input "C000047744"
click at [412, 12] on input "text" at bounding box center [408, 12] width 81 height 9
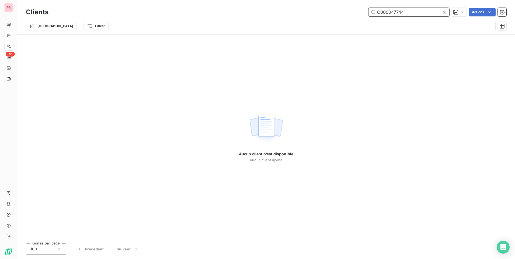
type input "C000047744"
click at [444, 11] on icon at bounding box center [444, 11] width 5 height 5
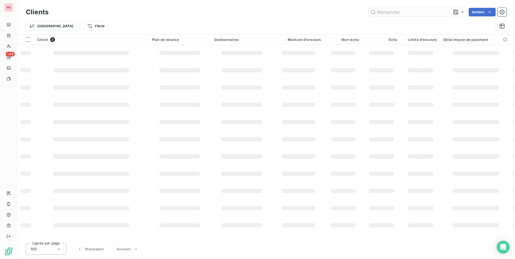
drag, startPoint x: 410, startPoint y: 16, endPoint x: 408, endPoint y: 12, distance: 4.5
click at [410, 16] on div "Clients Actions" at bounding box center [266, 11] width 480 height 11
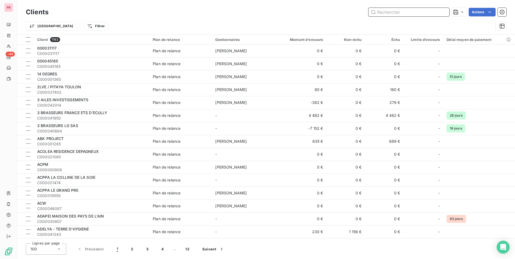
click at [408, 12] on input "text" at bounding box center [408, 12] width 81 height 9
paste input "C000040992"
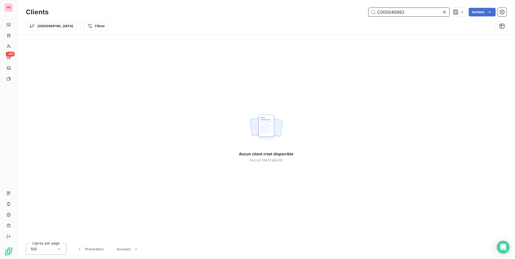
type input "C000040992"
click at [443, 12] on icon at bounding box center [444, 11] width 5 height 5
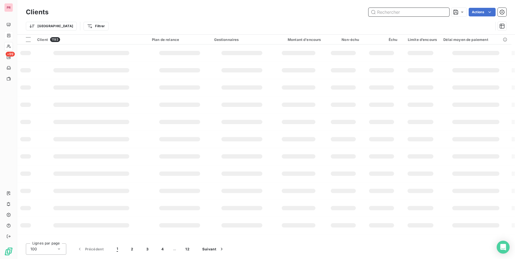
click at [428, 13] on input "text" at bounding box center [408, 12] width 81 height 9
paste input "C000043514"
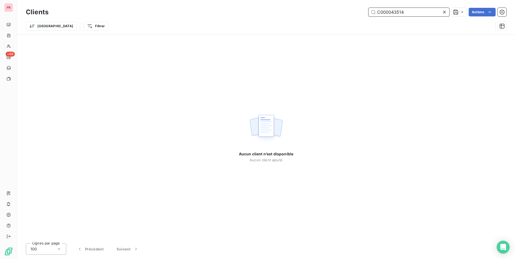
type input "C000043514"
click at [241, 14] on div "C000043514 Actions" at bounding box center [280, 12] width 451 height 9
drag, startPoint x: 444, startPoint y: 12, endPoint x: 441, endPoint y: 12, distance: 3.2
click at [443, 12] on icon at bounding box center [444, 11] width 5 height 5
